Goal: Task Accomplishment & Management: Manage account settings

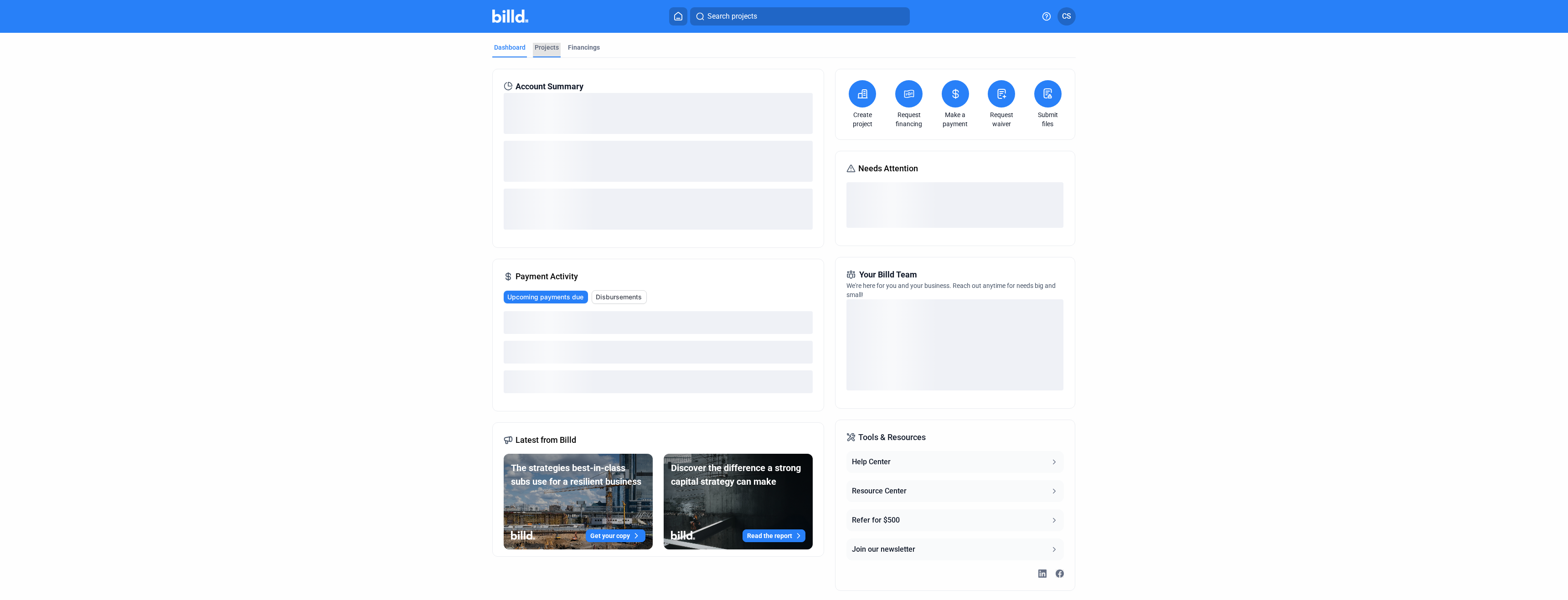
click at [546, 47] on div "Projects" at bounding box center [547, 47] width 24 height 9
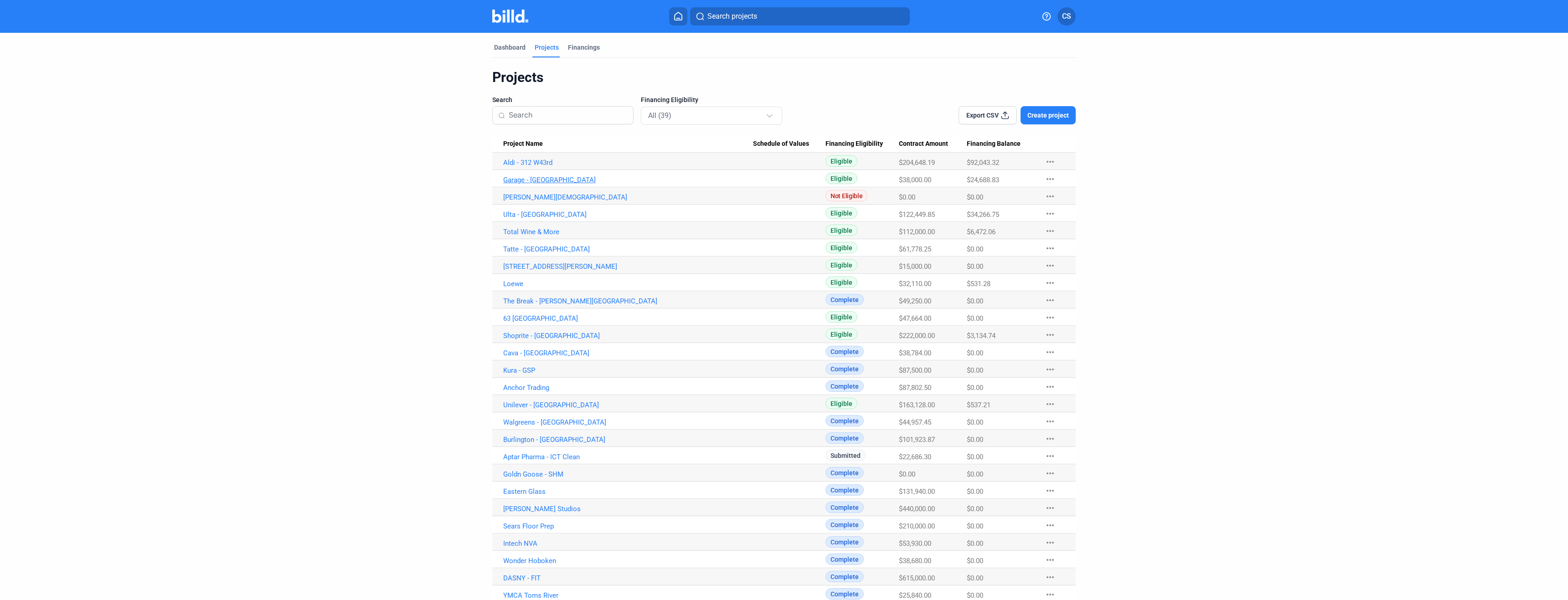
click at [522, 179] on link "Garage - [GEOGRAPHIC_DATA]" at bounding box center [628, 180] width 250 height 8
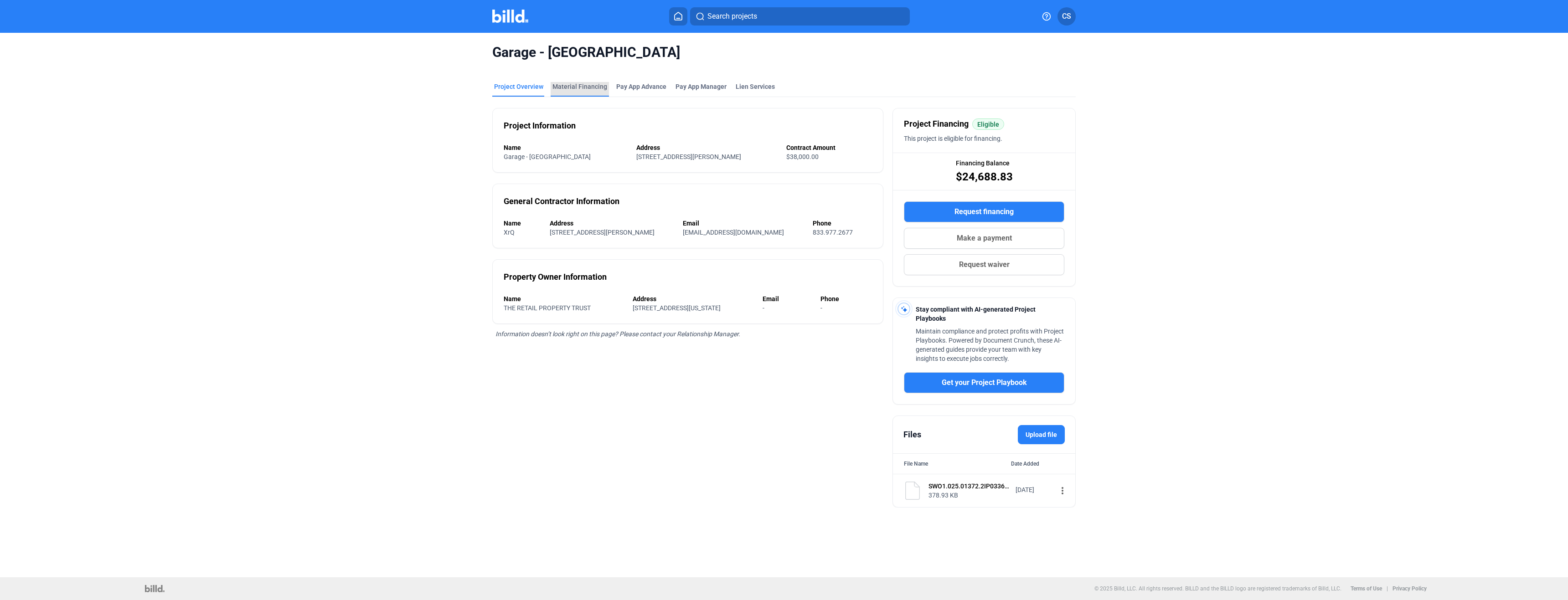
click at [584, 92] on div "Material Financing" at bounding box center [580, 89] width 58 height 15
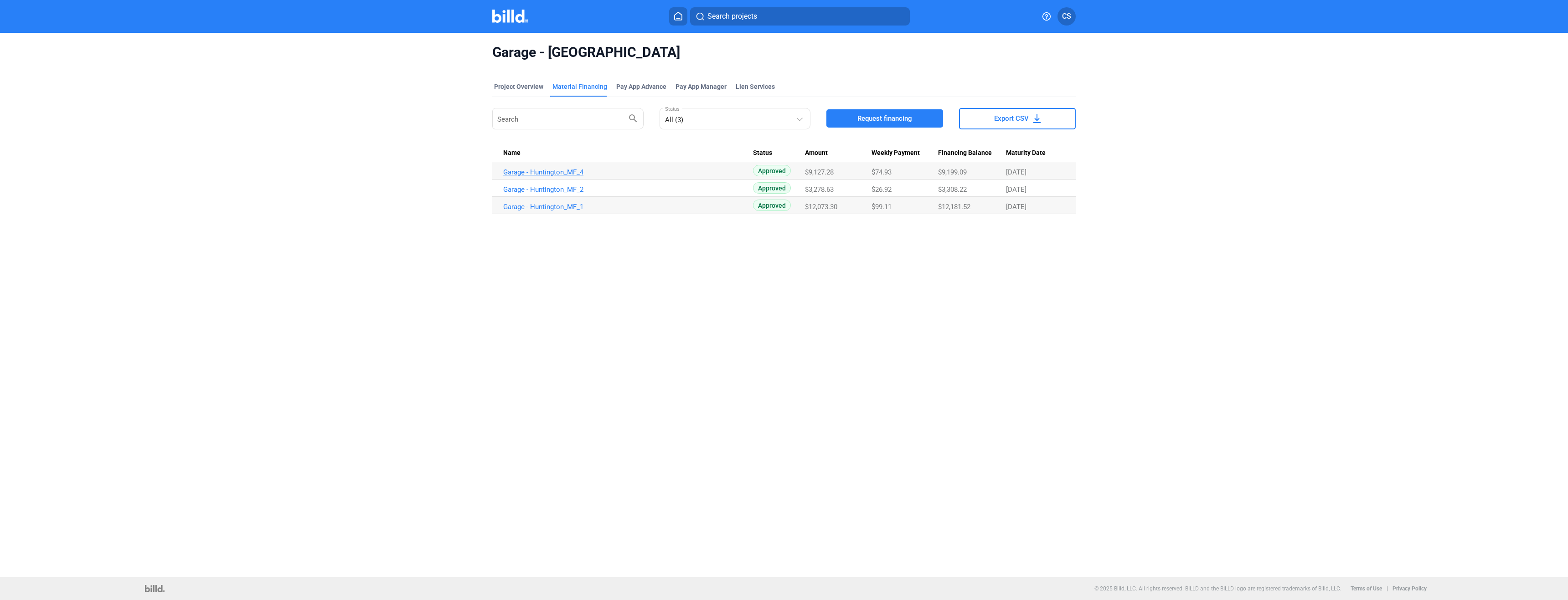
click at [547, 170] on link "Garage - Huntington_MF_4" at bounding box center [628, 172] width 250 height 8
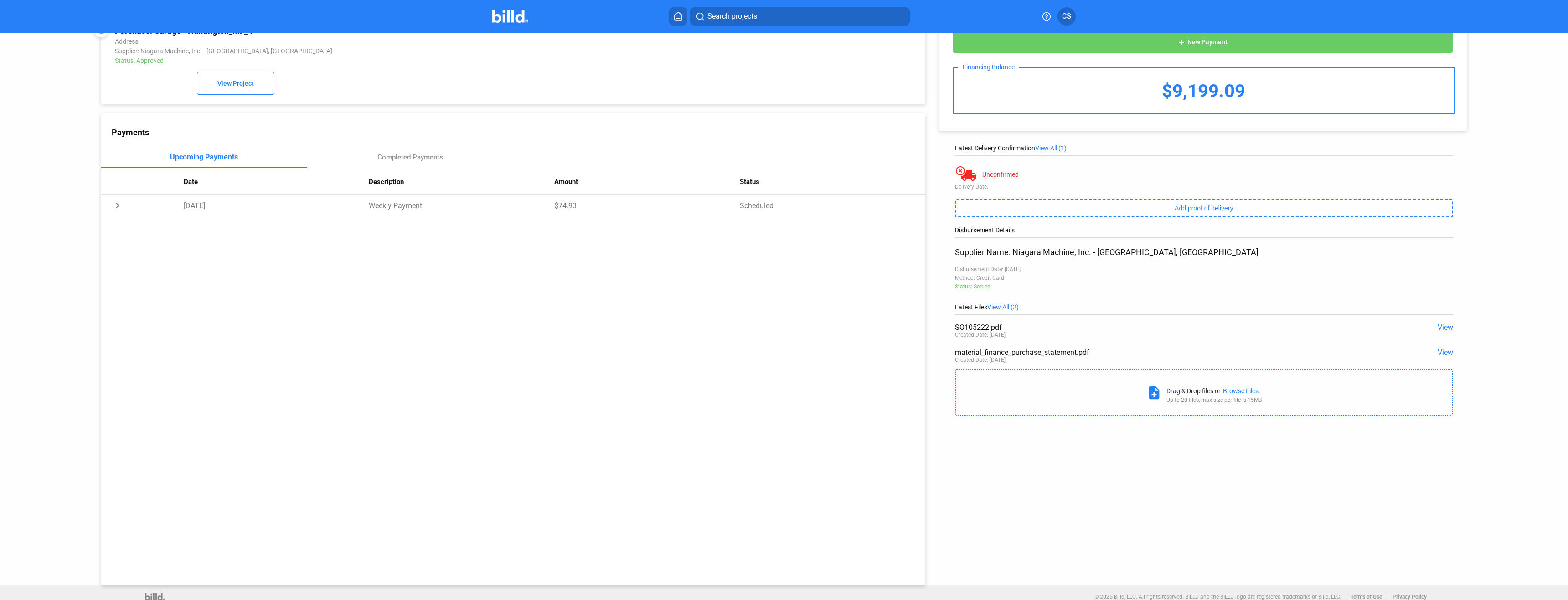
scroll to position [35, 0]
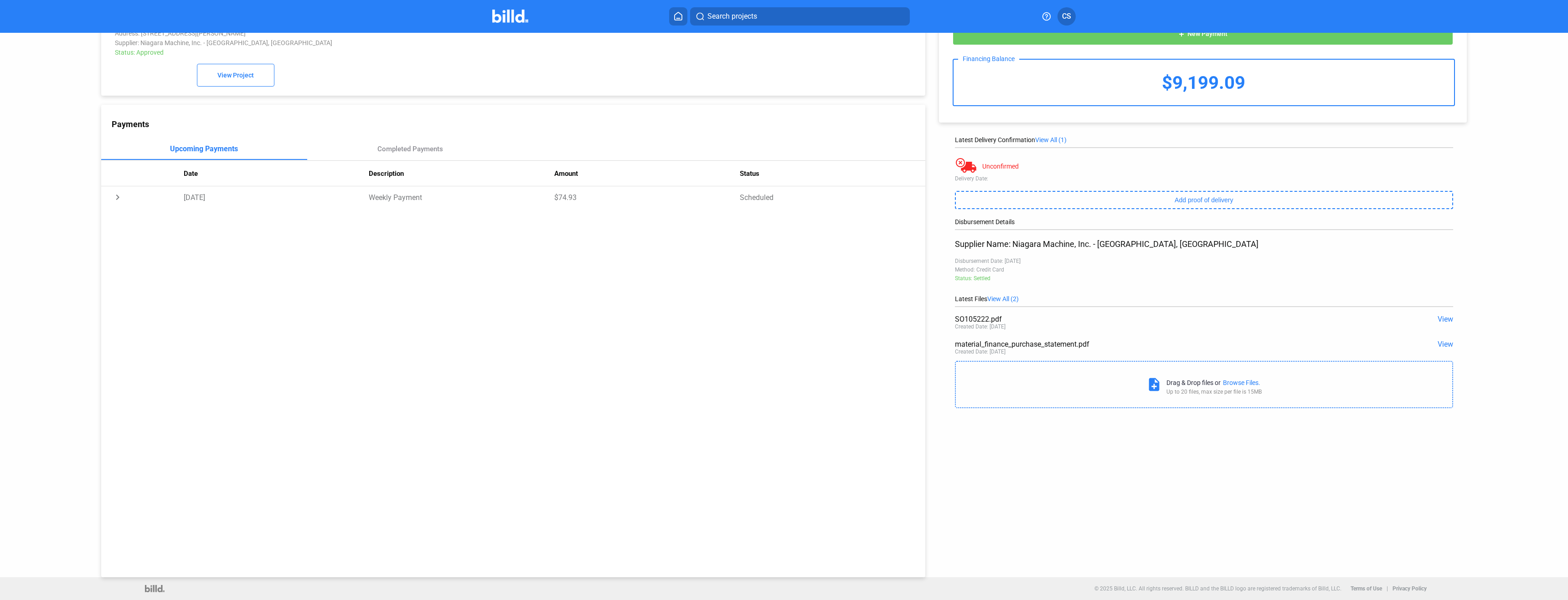
click at [1441, 318] on span "View" at bounding box center [1445, 319] width 15 height 9
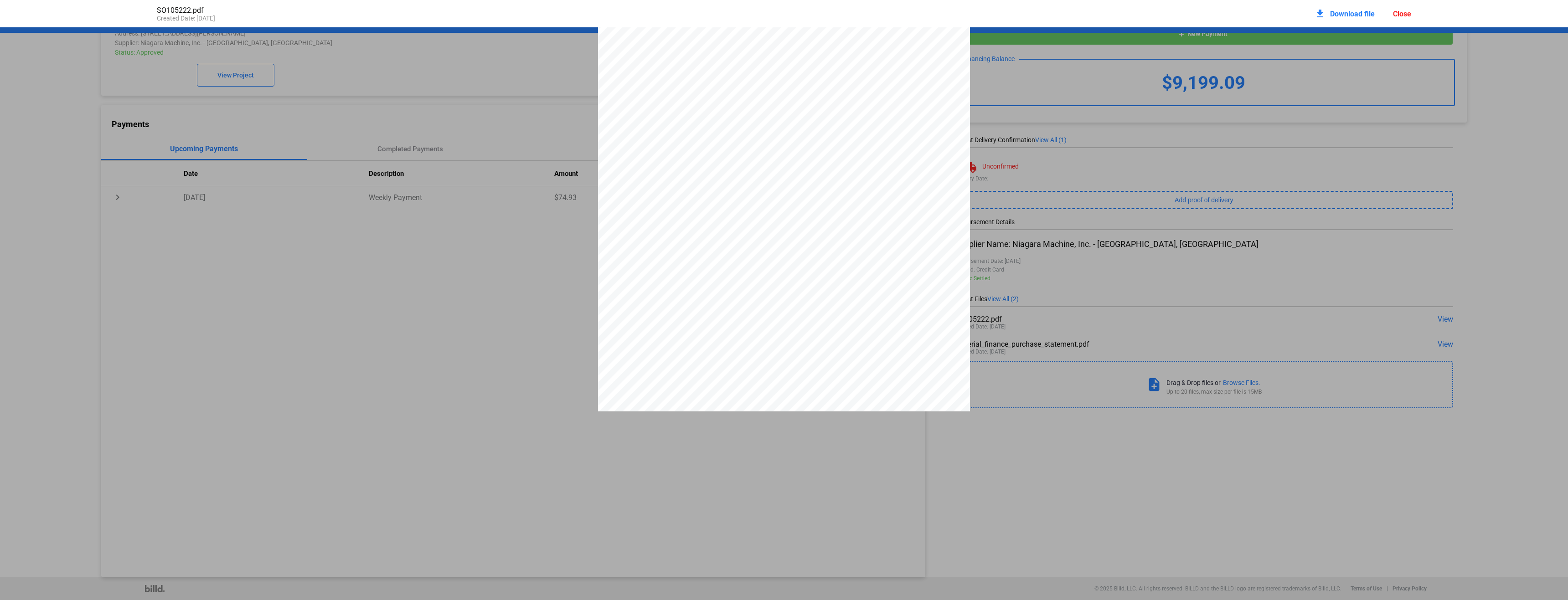
scroll to position [0, 0]
click at [1398, 15] on div "Close" at bounding box center [1402, 14] width 18 height 9
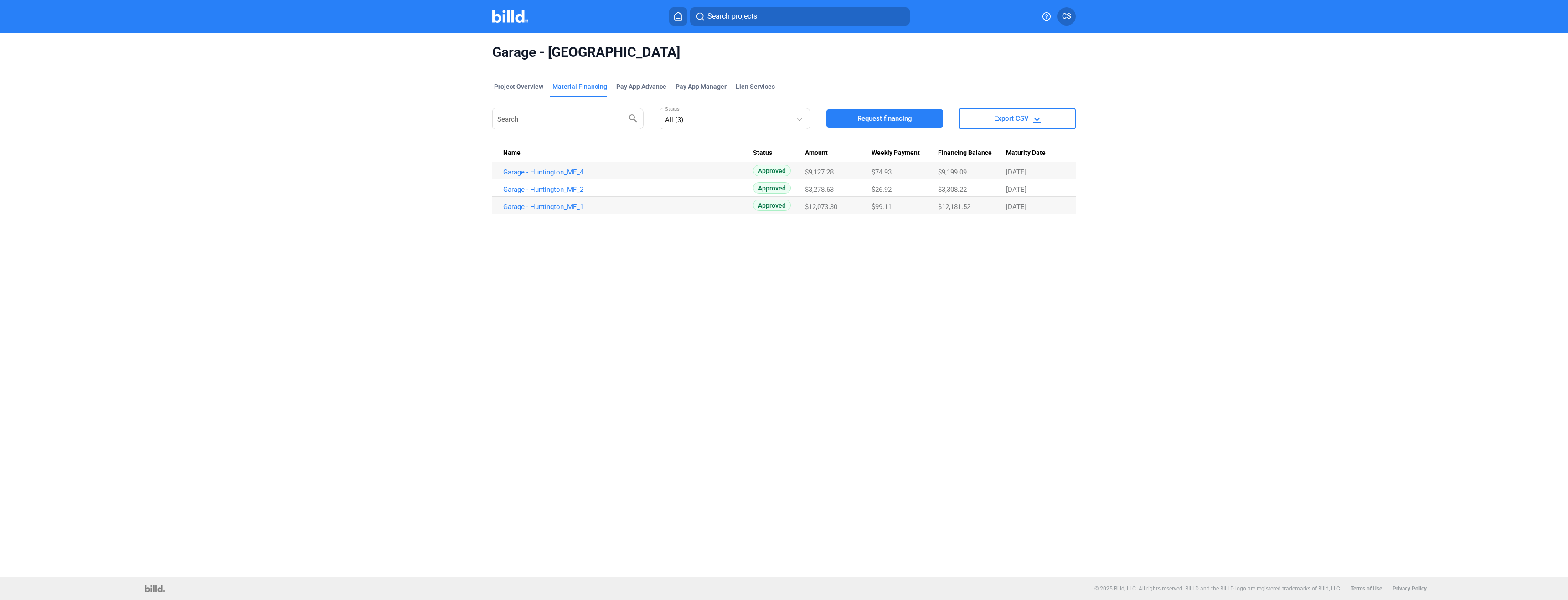
click at [550, 205] on link "Garage - Huntington_MF_1" at bounding box center [628, 206] width 250 height 8
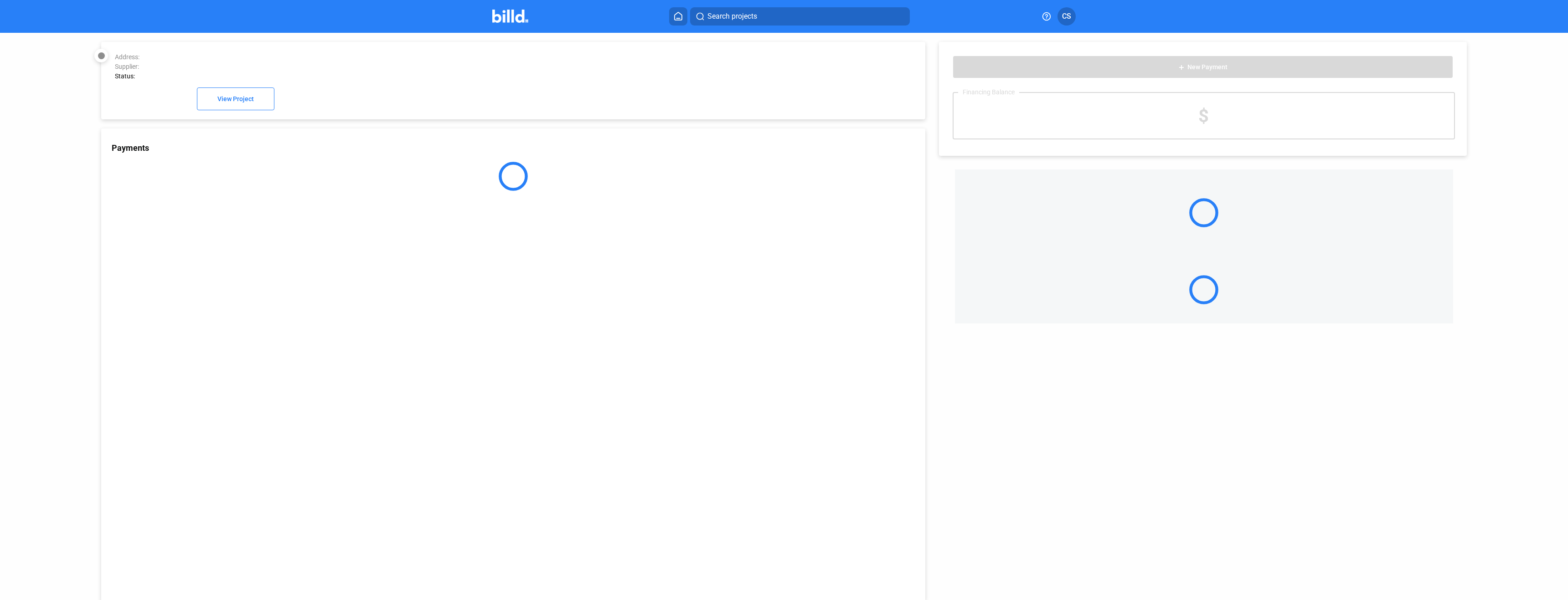
scroll to position [25, 0]
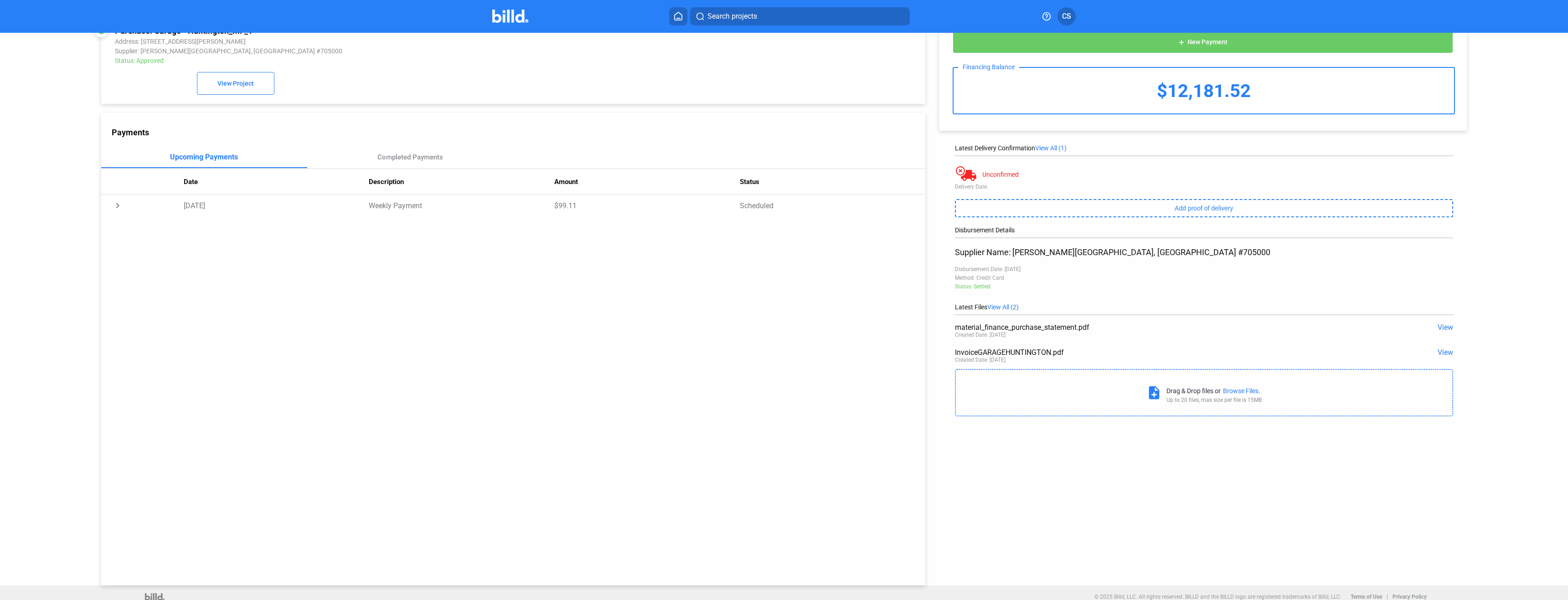
click at [1440, 353] on span "View" at bounding box center [1445, 352] width 15 height 9
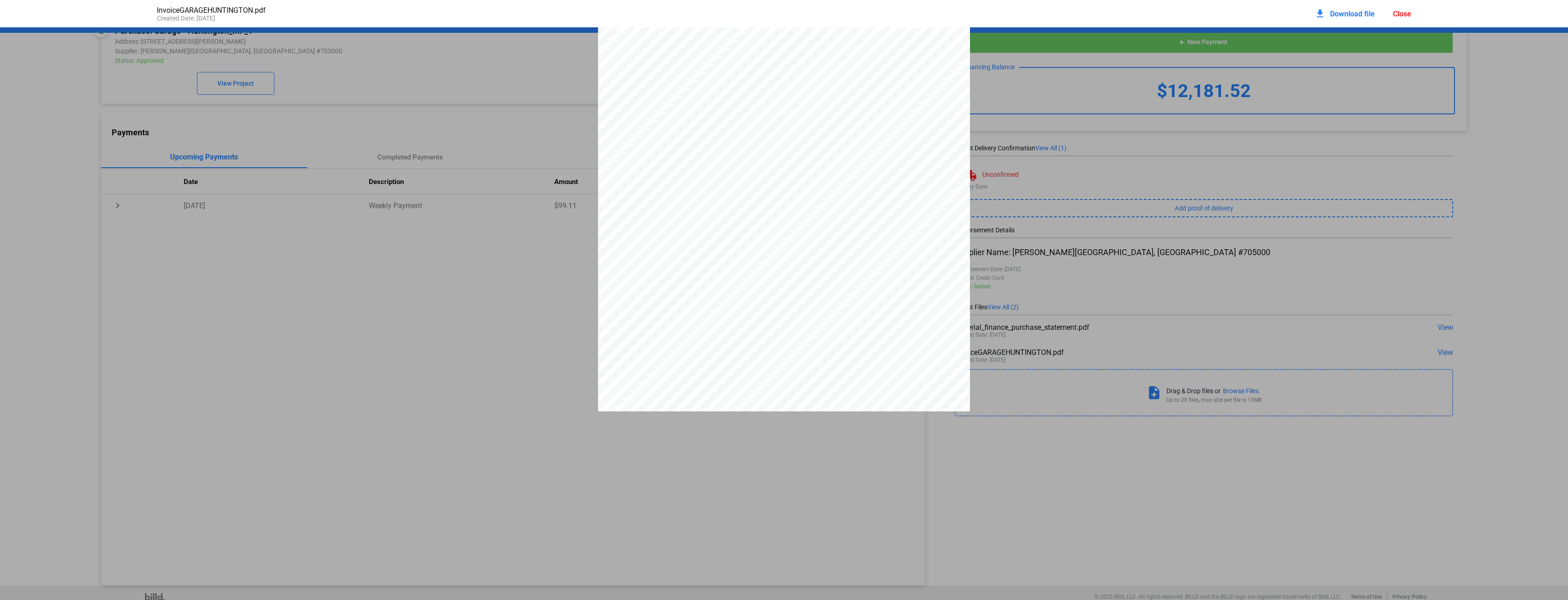
scroll to position [0, 0]
click at [1406, 13] on div "Close" at bounding box center [1402, 14] width 18 height 9
